Goal: Information Seeking & Learning: Learn about a topic

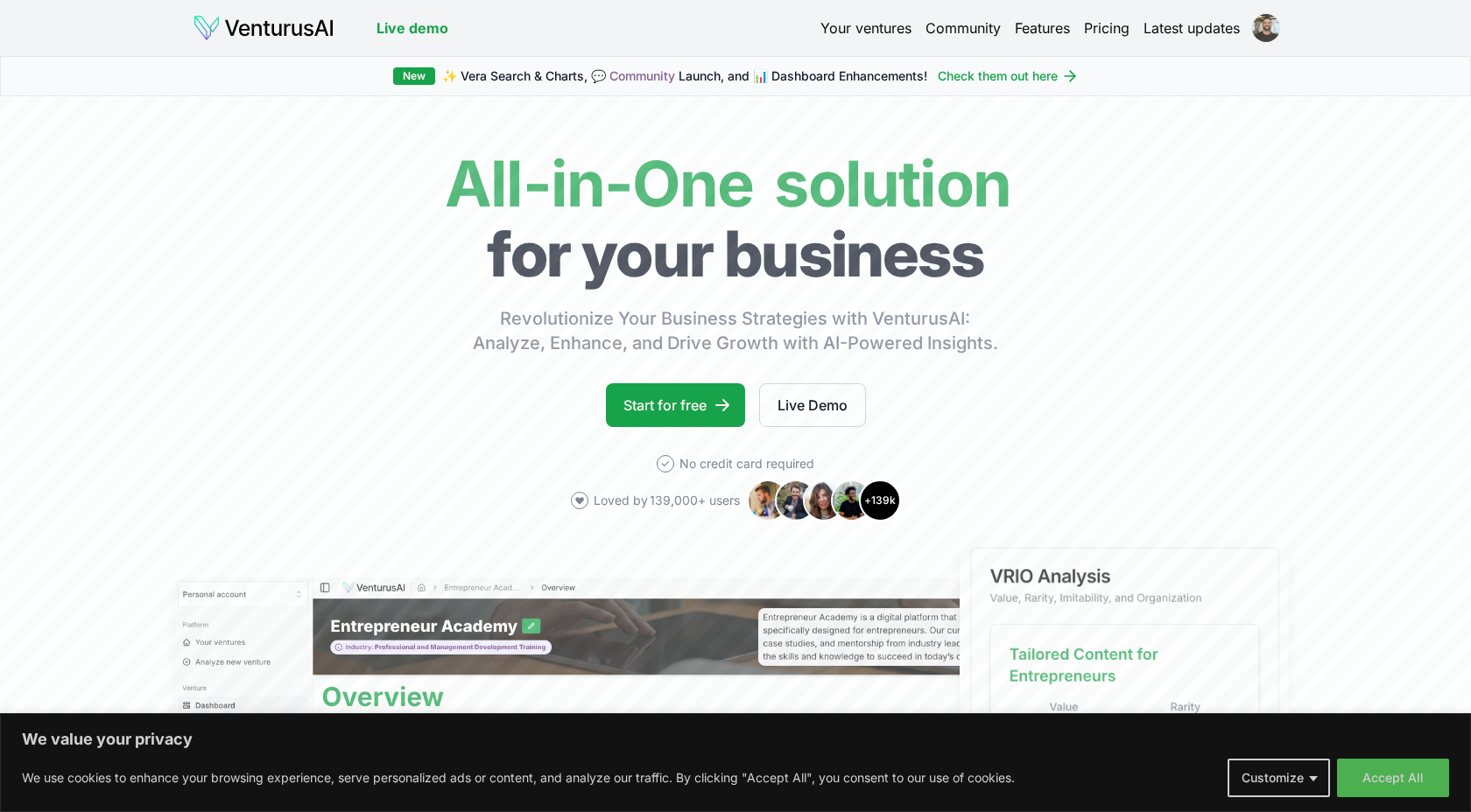
click at [1256, 29] on html "We value your privacy We use cookies to enhance your browsing experience, serve…" at bounding box center [736, 406] width 1471 height 812
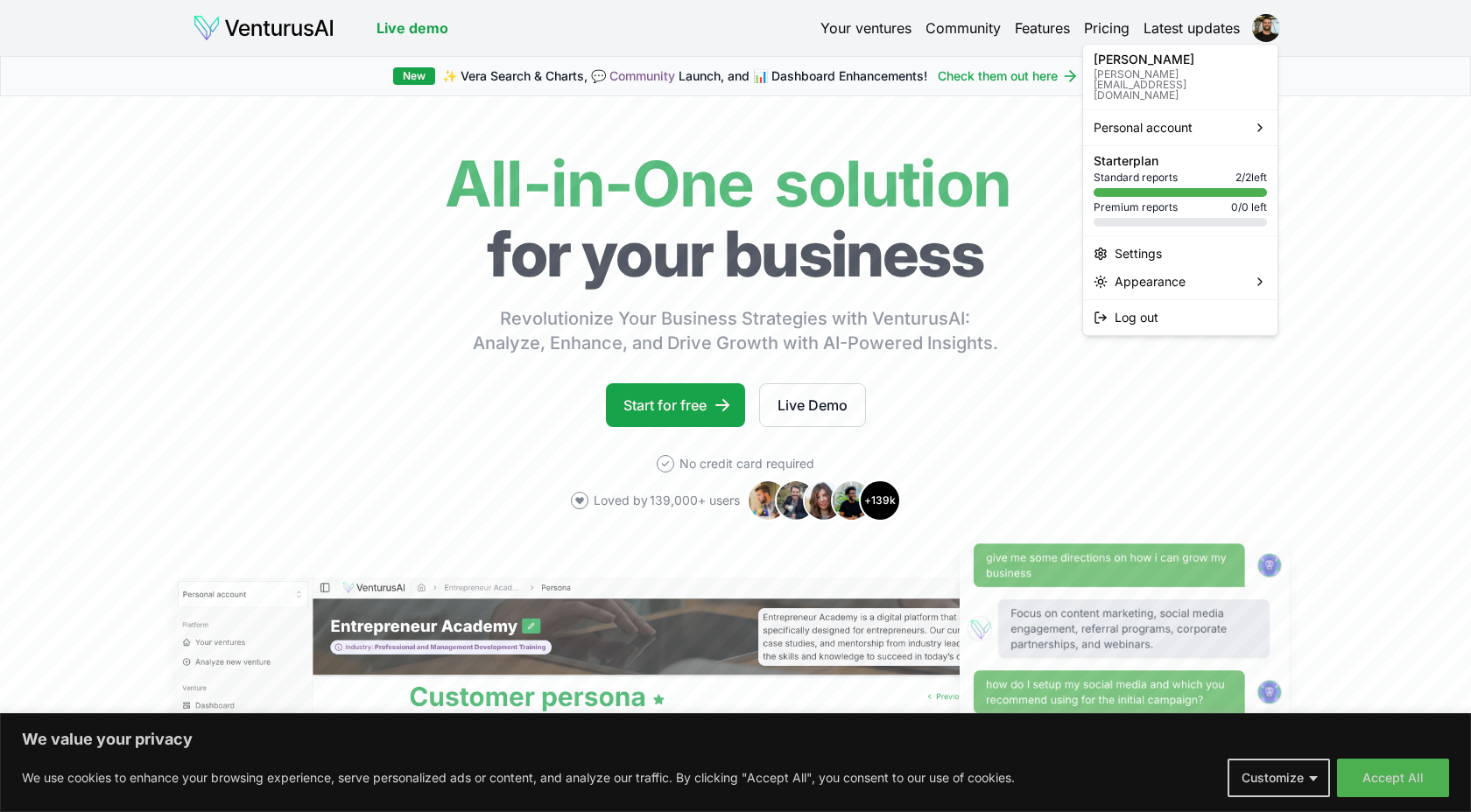
click at [895, 24] on html "We value your privacy We use cookies to enhance your browsing experience, serve…" at bounding box center [736, 406] width 1471 height 812
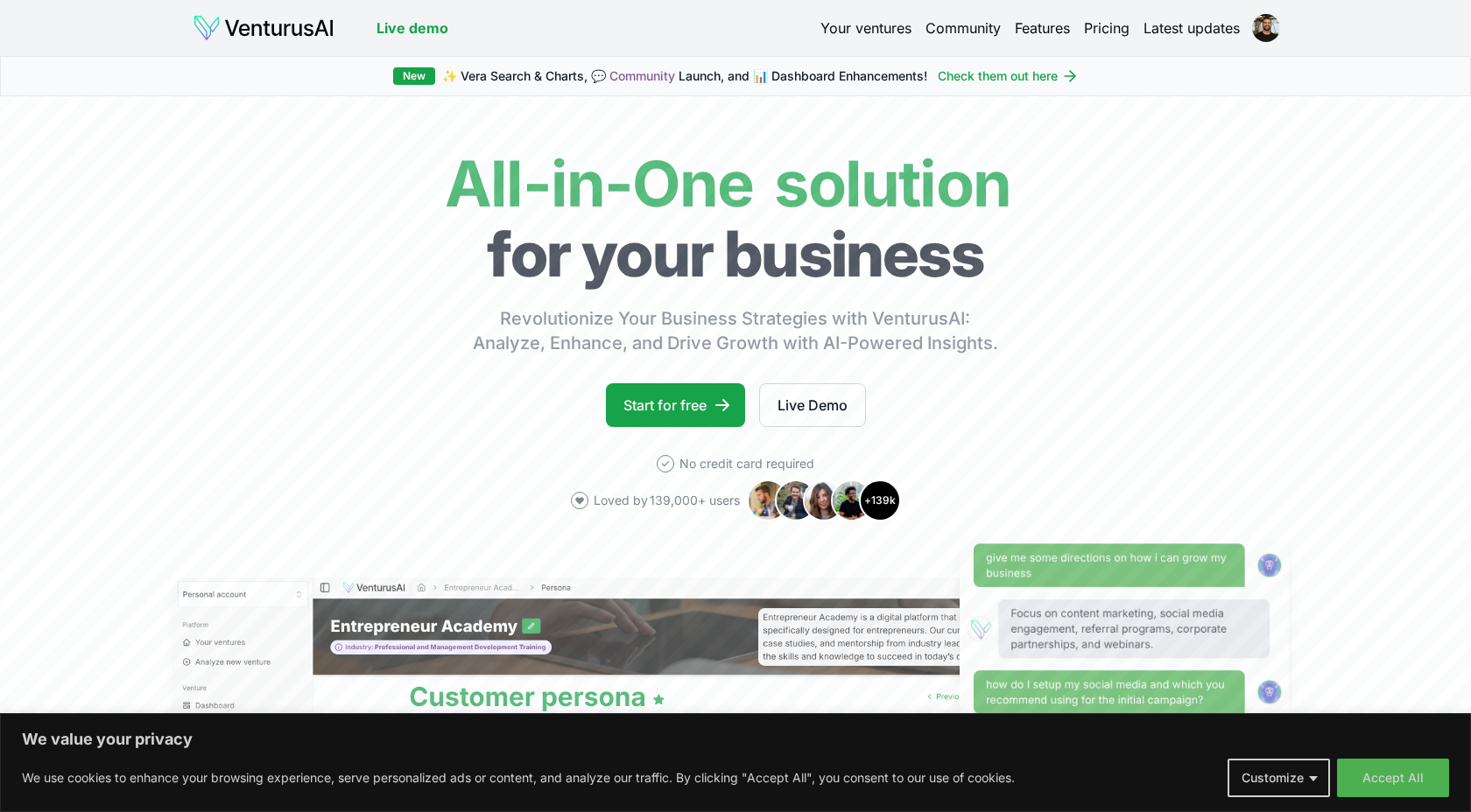
click at [895, 24] on link "Your ventures" at bounding box center [867, 28] width 91 height 21
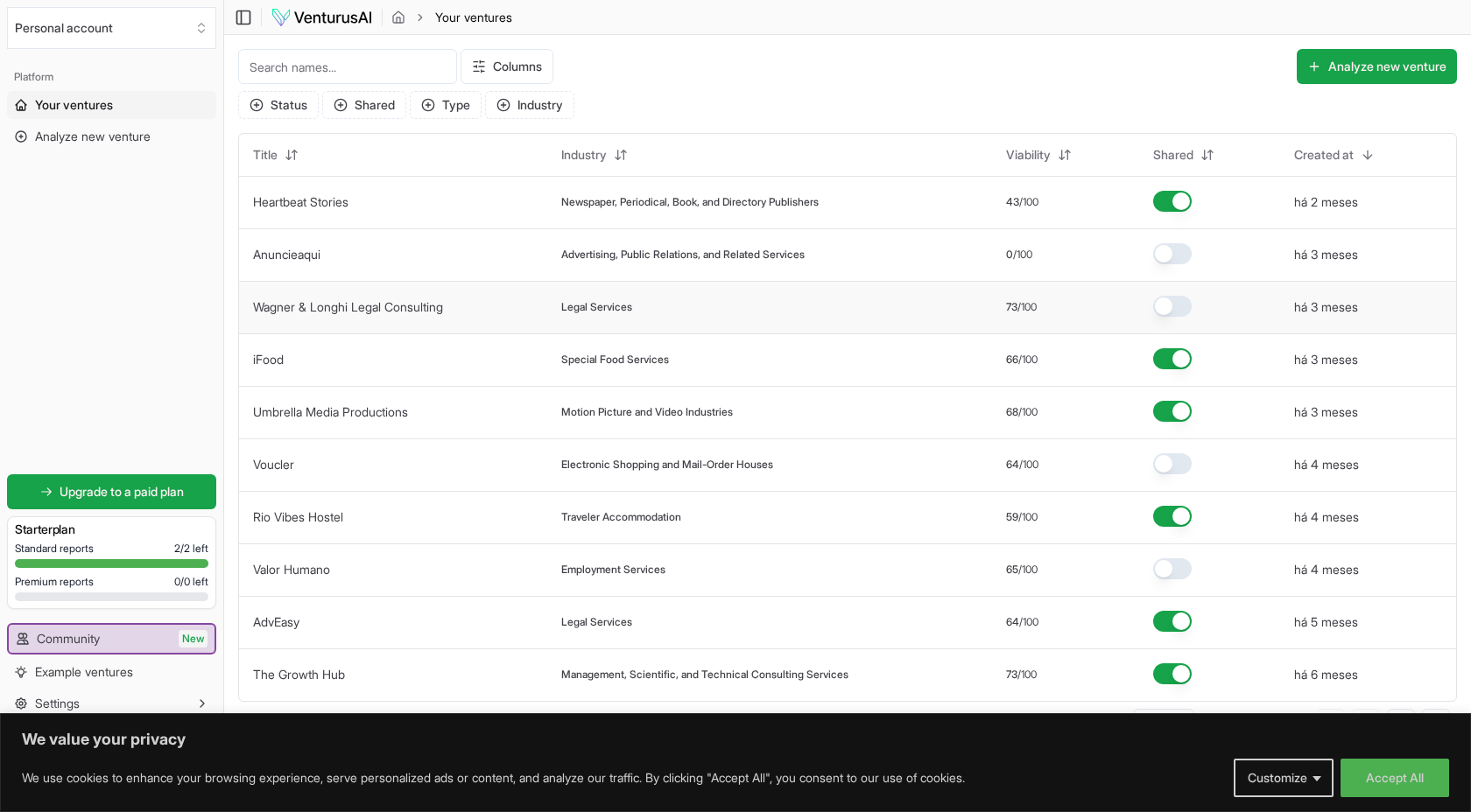
click at [417, 290] on td "Wagner & Longhi Legal Consulting" at bounding box center [393, 307] width 308 height 52
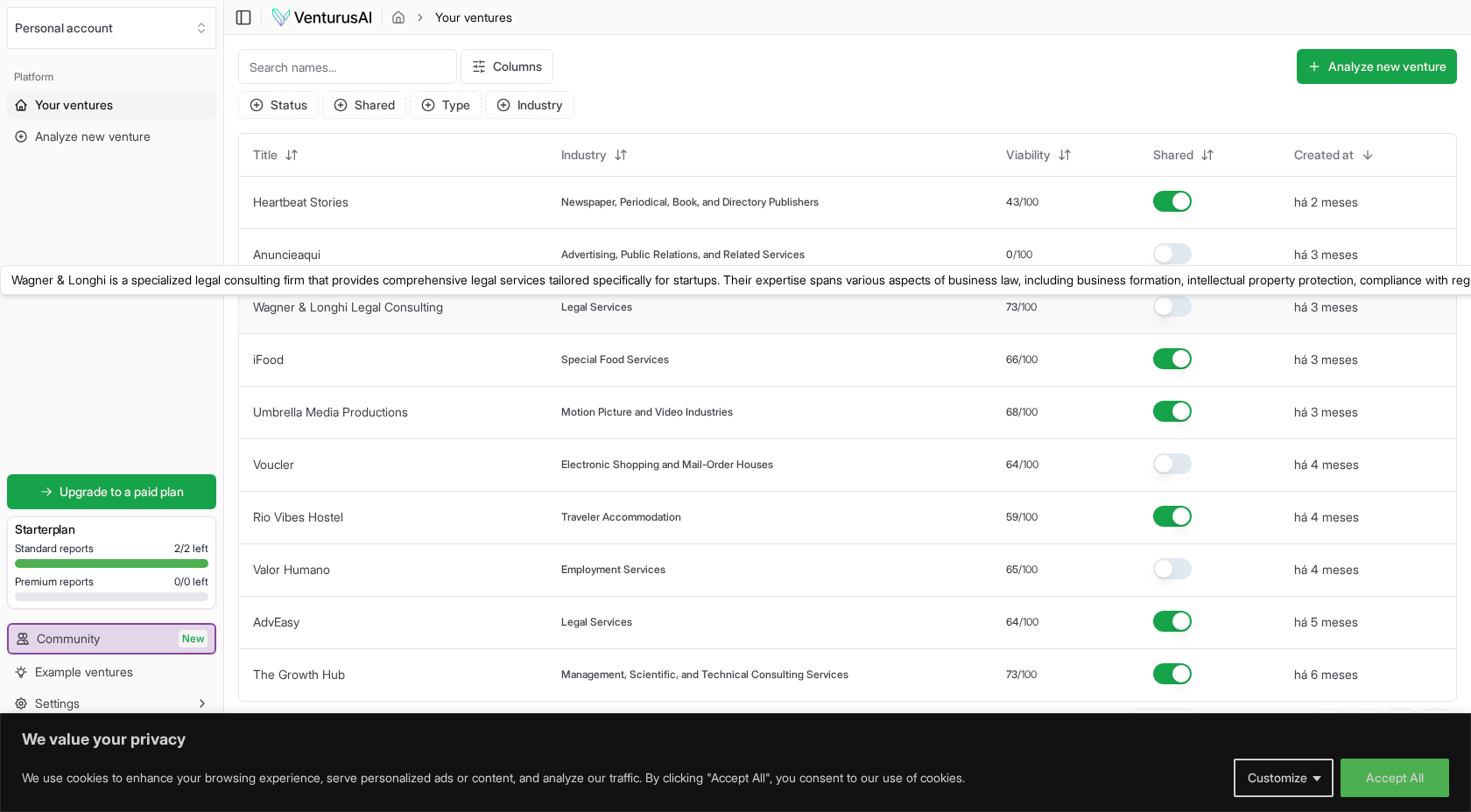
click at [426, 308] on link "Wagner & Longhi Legal Consulting" at bounding box center [348, 306] width 190 height 15
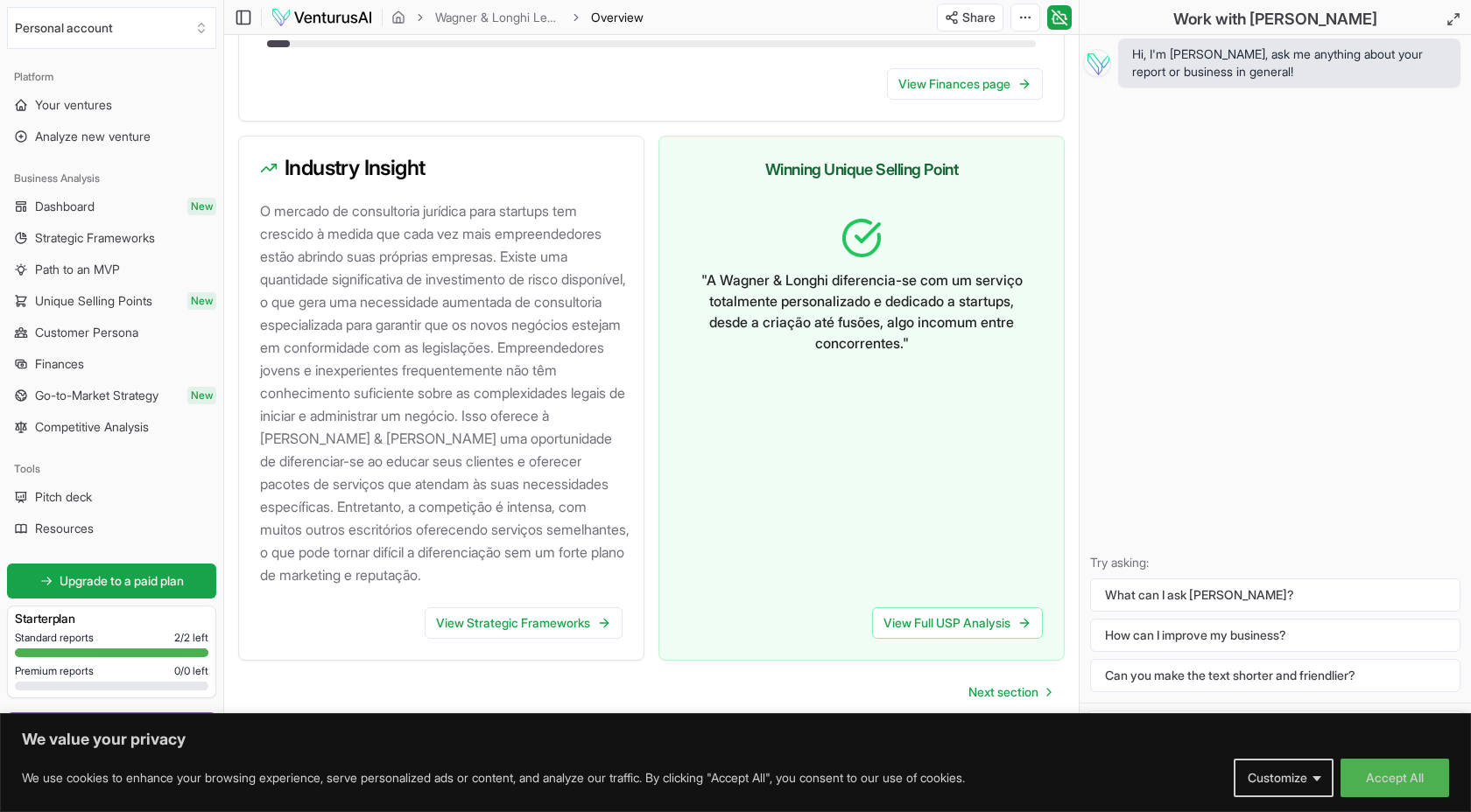
scroll to position [1761, 0]
click at [1020, 694] on span "Next section" at bounding box center [1004, 693] width 70 height 17
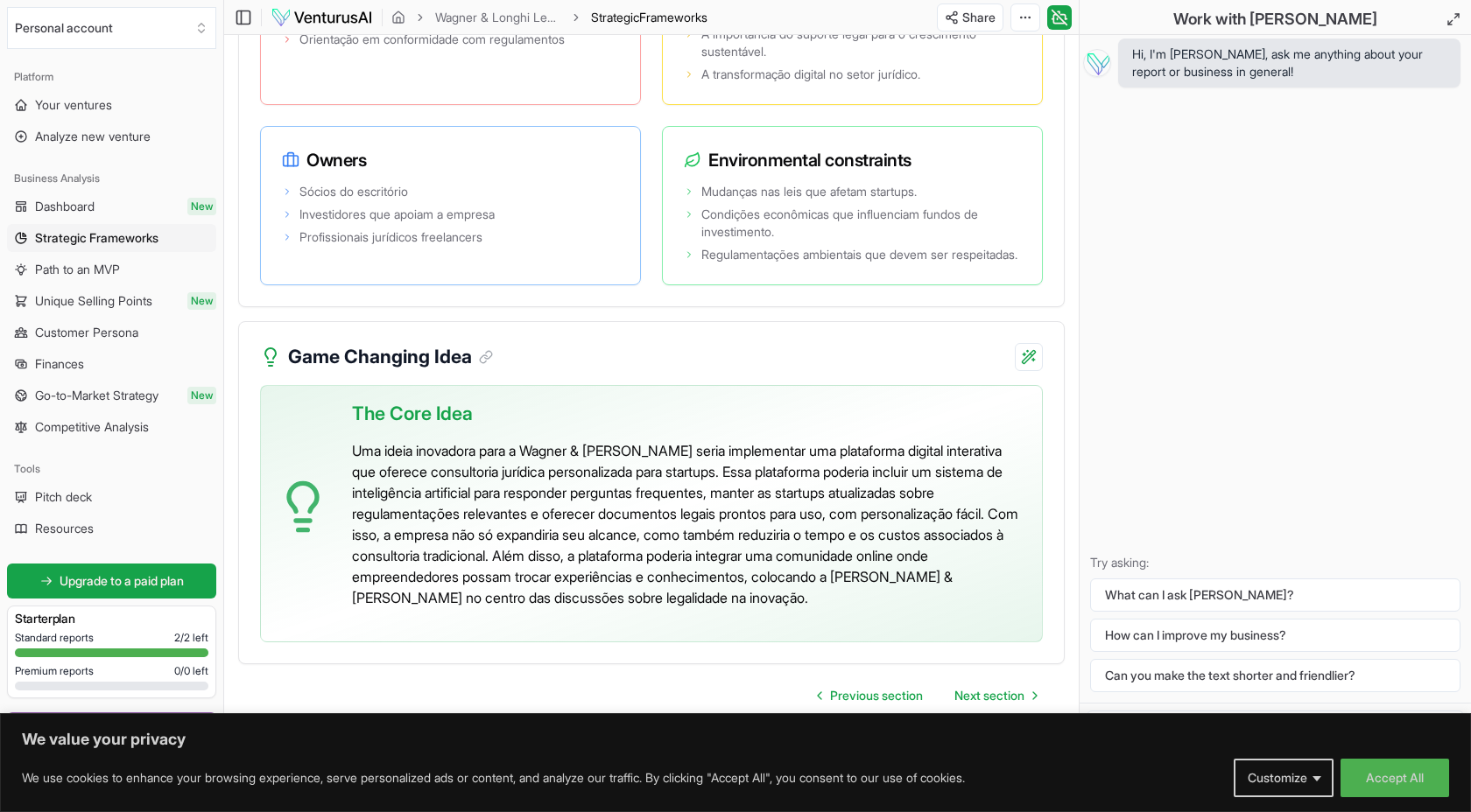
scroll to position [3823, 0]
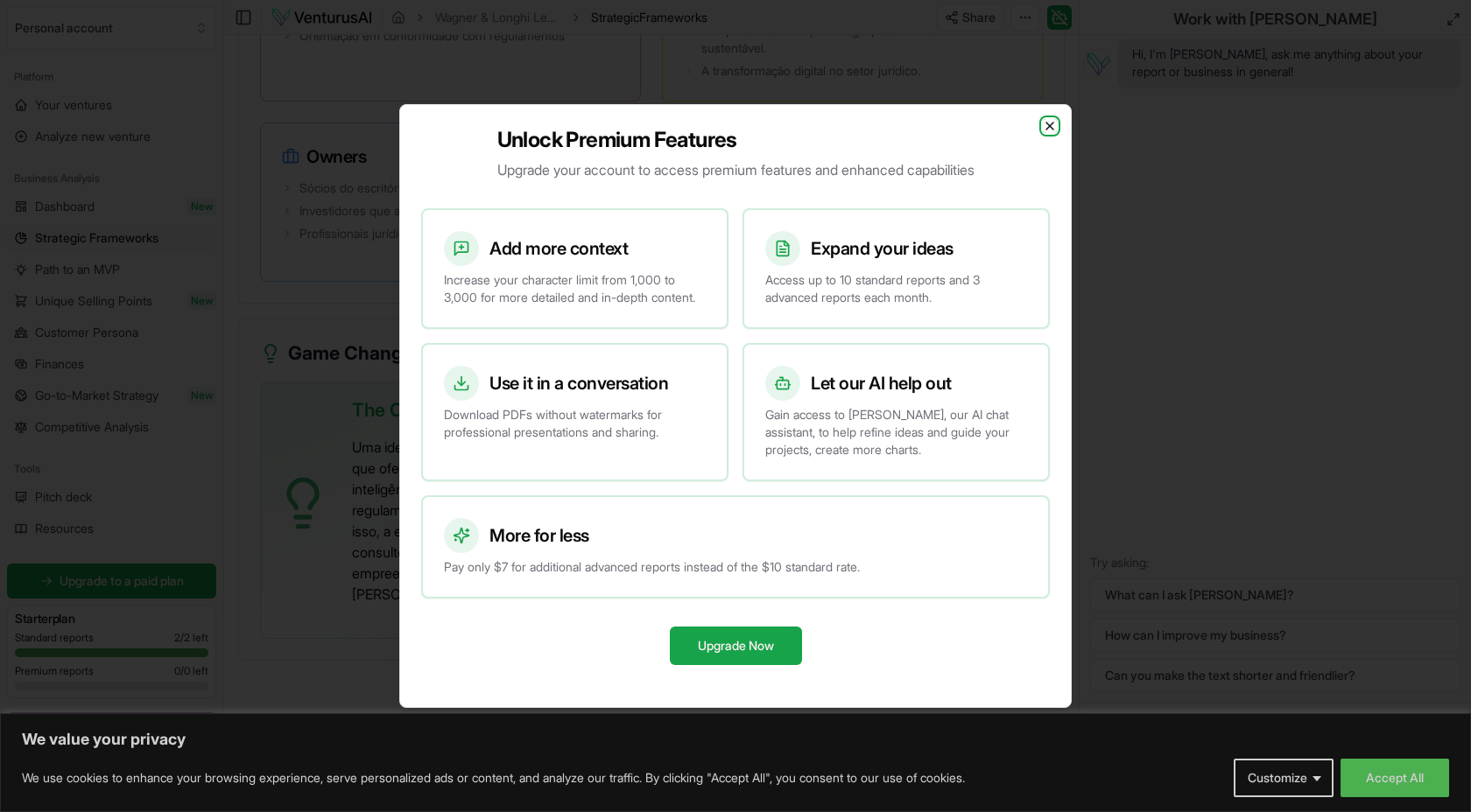
click at [1051, 119] on icon "button" at bounding box center [1049, 126] width 14 height 14
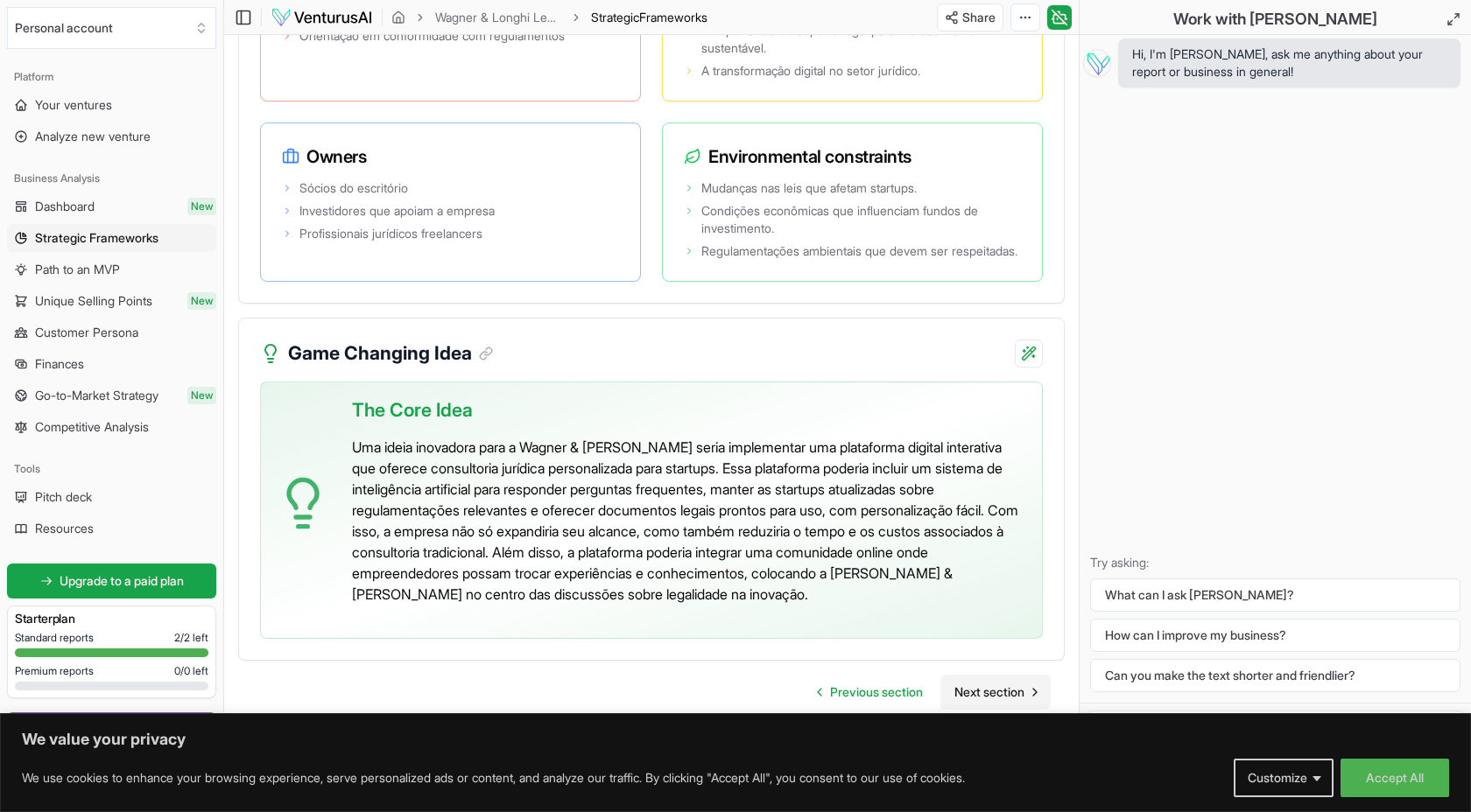
click at [955, 696] on span "Next section" at bounding box center [989, 693] width 70 height 17
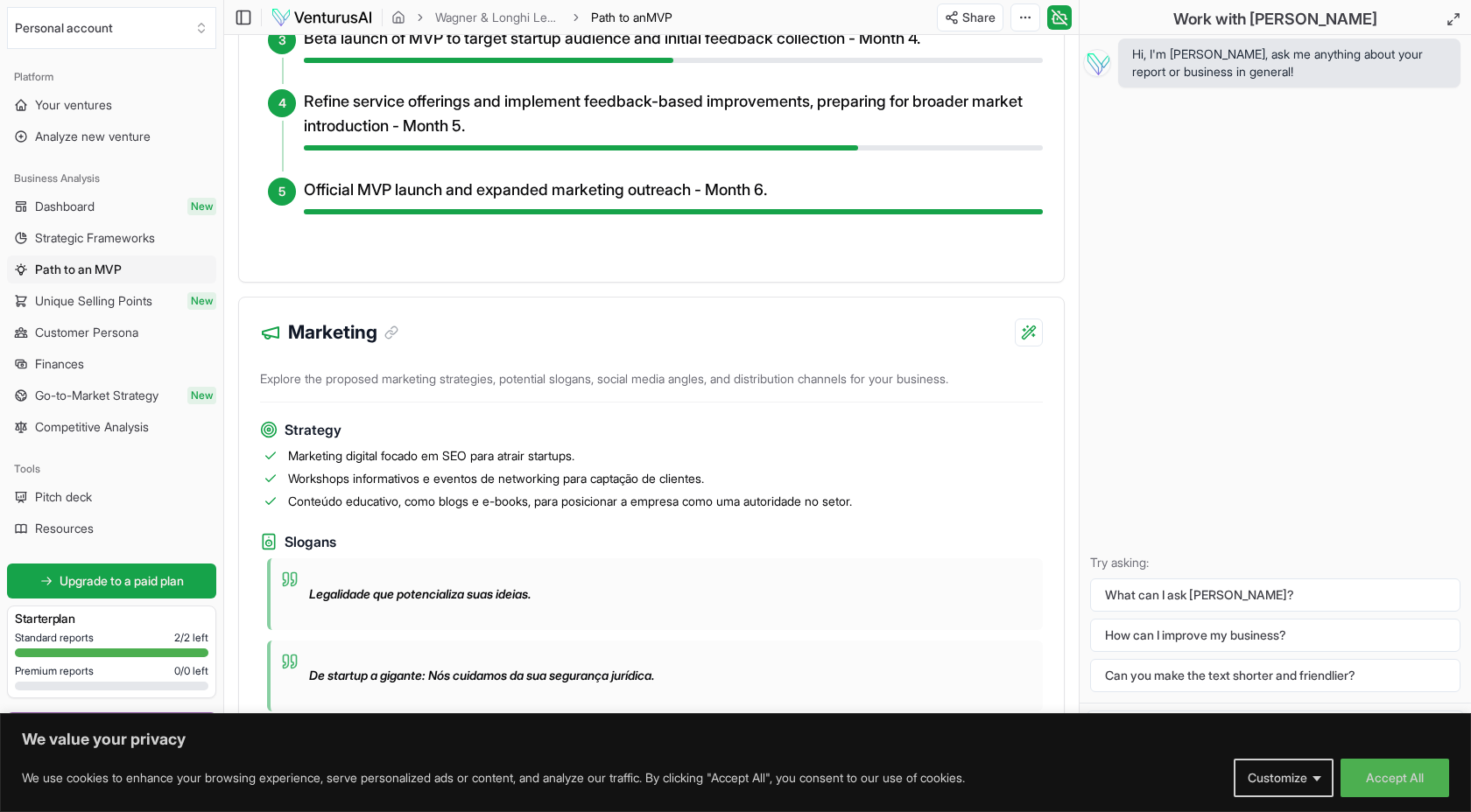
scroll to position [1088, 0]
